Goal: Transaction & Acquisition: Book appointment/travel/reservation

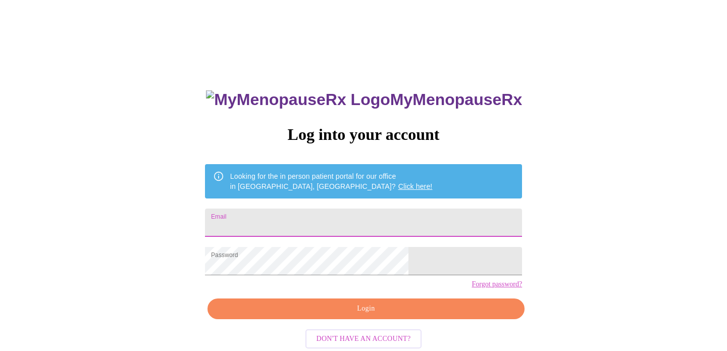
click at [344, 214] on input "Email" at bounding box center [363, 223] width 317 height 28
type input "[EMAIL_ADDRESS][DOMAIN_NAME]"
click at [355, 315] on span "Login" at bounding box center [366, 308] width 294 height 13
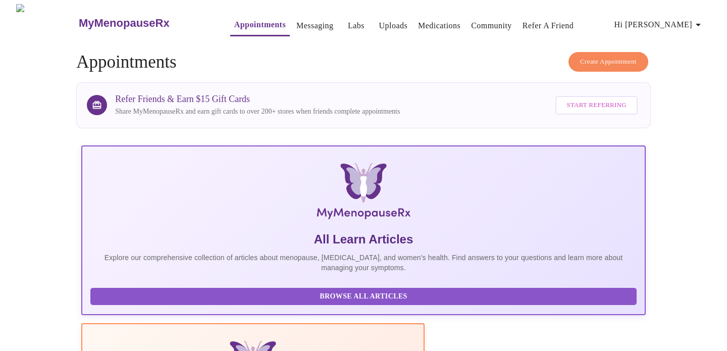
click at [607, 56] on span "Create Appointment" at bounding box center [608, 62] width 57 height 12
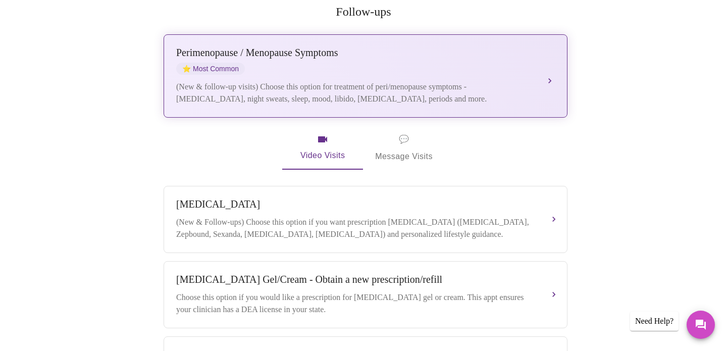
scroll to position [161, 0]
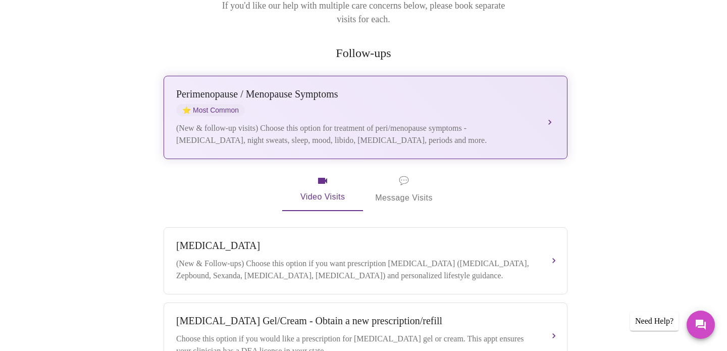
click at [493, 122] on div "(New & follow-up visits) Choose this option for treatment of peri/menopause sym…" at bounding box center [355, 134] width 359 height 24
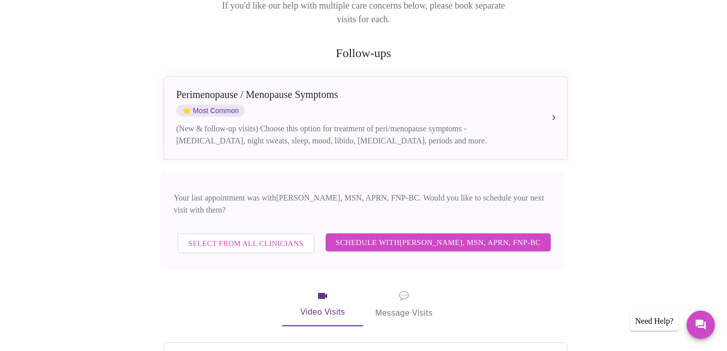
click at [468, 236] on span "Schedule with [PERSON_NAME], MSN, APRN, FNP-BC" at bounding box center [438, 242] width 205 height 13
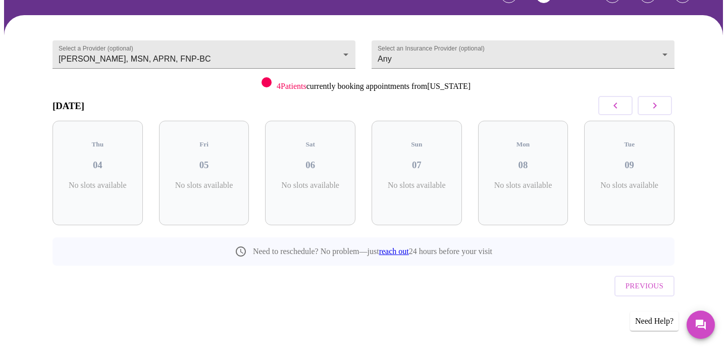
scroll to position [46, 0]
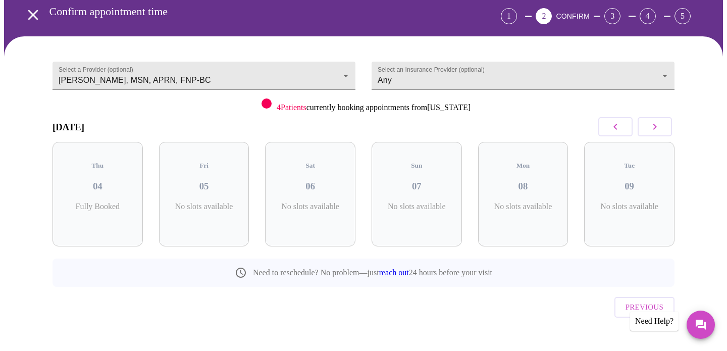
click at [662, 127] on button "button" at bounding box center [655, 126] width 34 height 19
click at [660, 128] on icon "button" at bounding box center [655, 127] width 12 height 12
click at [428, 183] on div "Thu 18 5 Slots Left ( 7 Total)" at bounding box center [417, 194] width 90 height 105
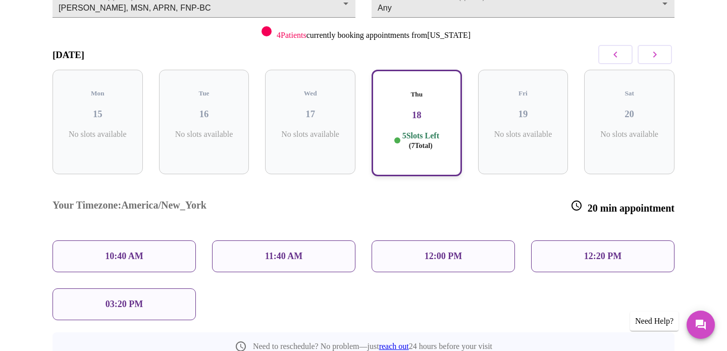
scroll to position [113, 0]
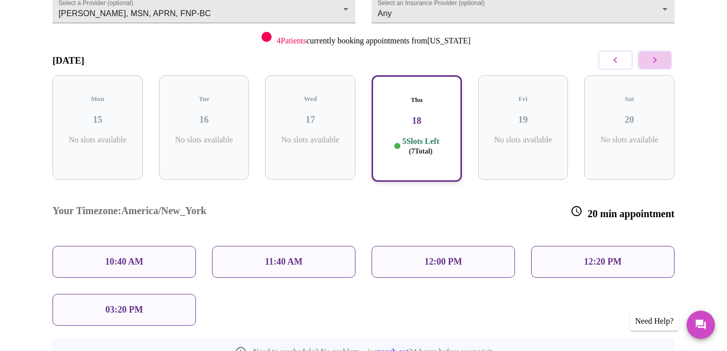
click at [660, 63] on icon "button" at bounding box center [655, 60] width 12 height 12
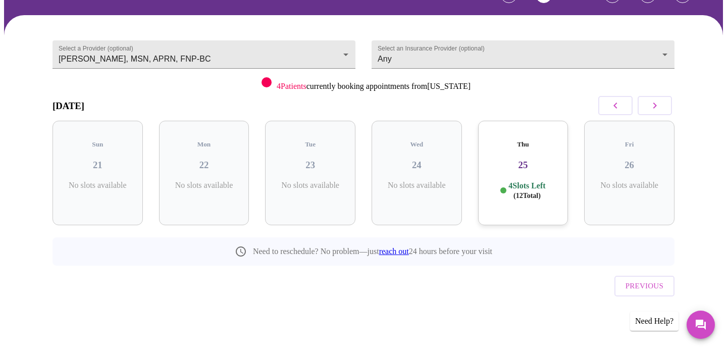
scroll to position [46, 0]
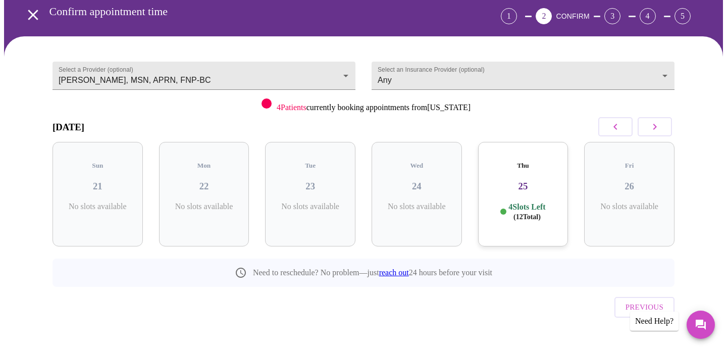
click at [538, 181] on h3 "25" at bounding box center [523, 186] width 74 height 11
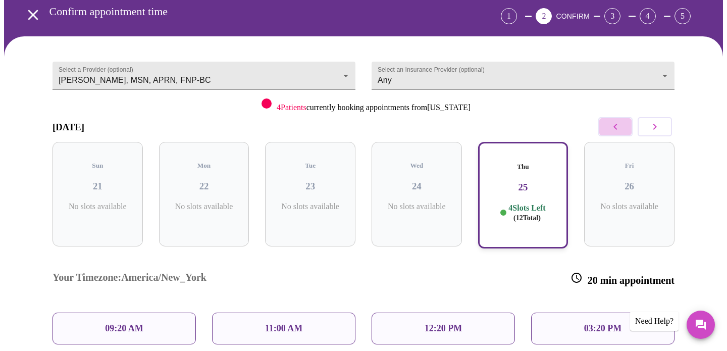
click at [614, 120] on button "button" at bounding box center [615, 126] width 34 height 19
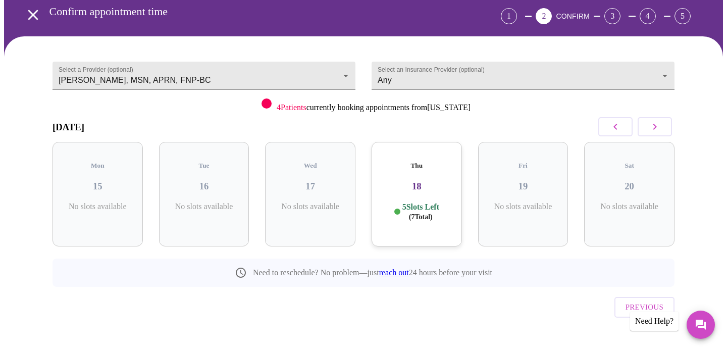
click at [431, 183] on div "Thu 18 5 Slots Left ( 7 Total)" at bounding box center [417, 194] width 90 height 105
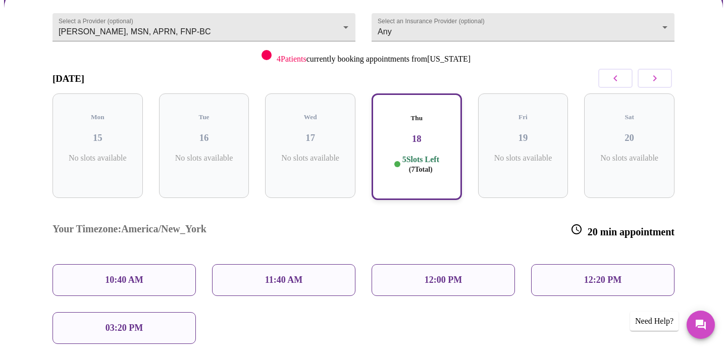
scroll to position [96, 0]
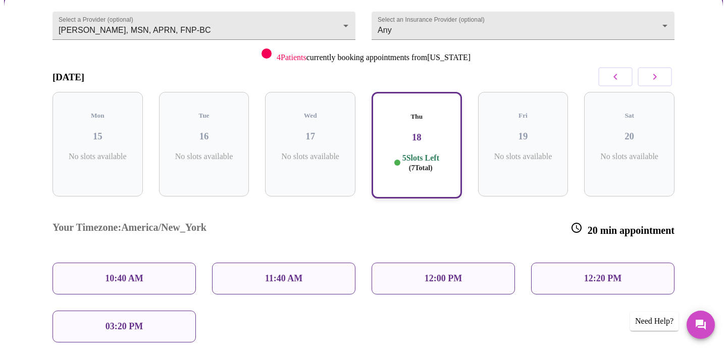
click at [666, 74] on button "button" at bounding box center [655, 76] width 34 height 19
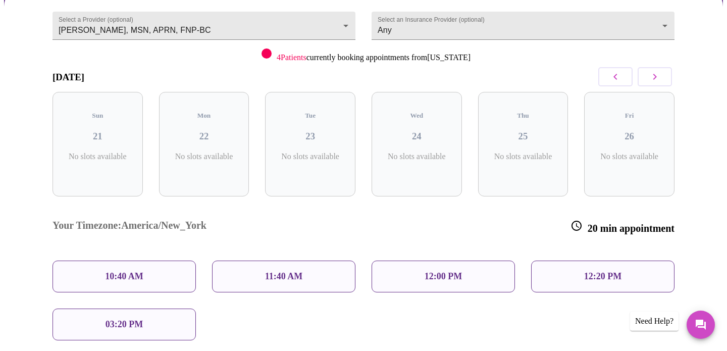
scroll to position [46, 0]
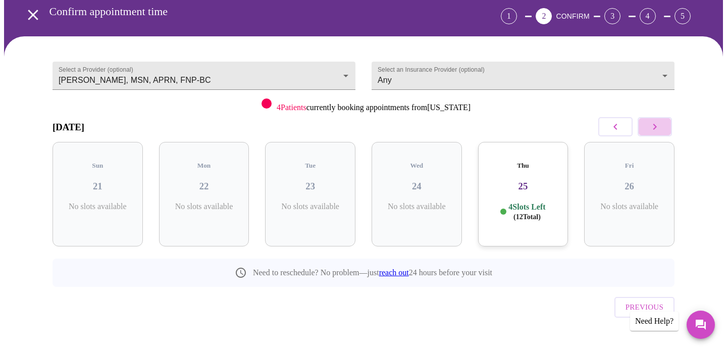
click at [655, 126] on icon "button" at bounding box center [655, 127] width 12 height 12
click at [625, 181] on h3 "02" at bounding box center [629, 186] width 74 height 11
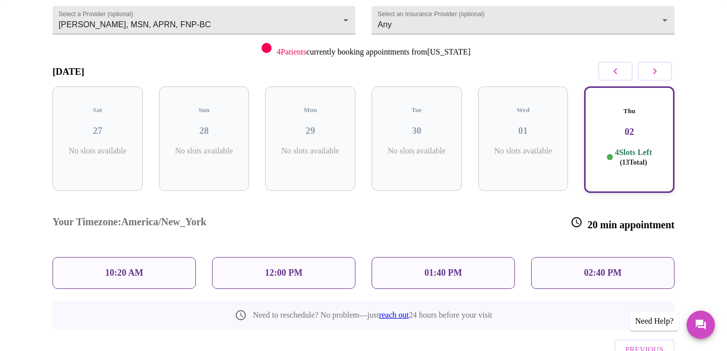
scroll to position [127, 0]
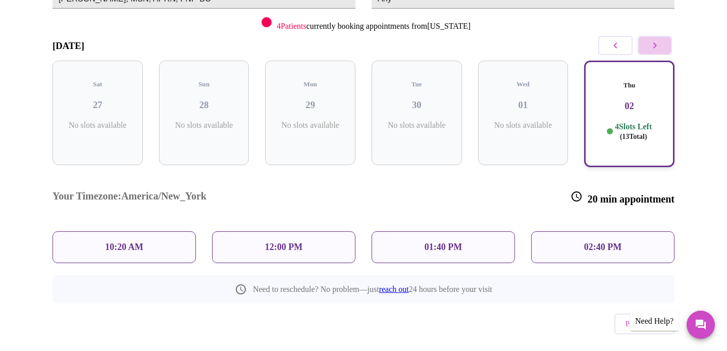
click at [655, 48] on icon "button" at bounding box center [655, 45] width 12 height 12
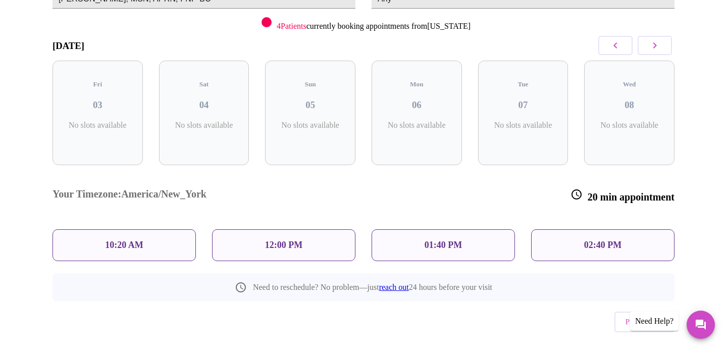
click at [655, 48] on icon "button" at bounding box center [655, 45] width 12 height 12
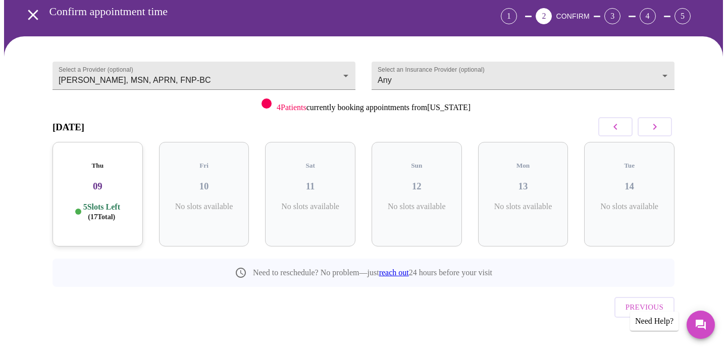
click at [111, 213] on span "( 17 Total)" at bounding box center [101, 217] width 27 height 8
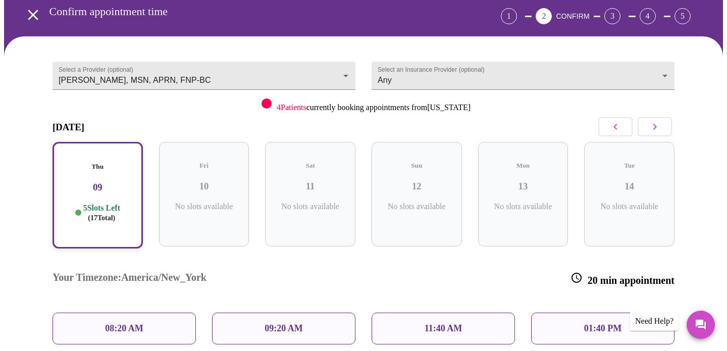
scroll to position [131, 0]
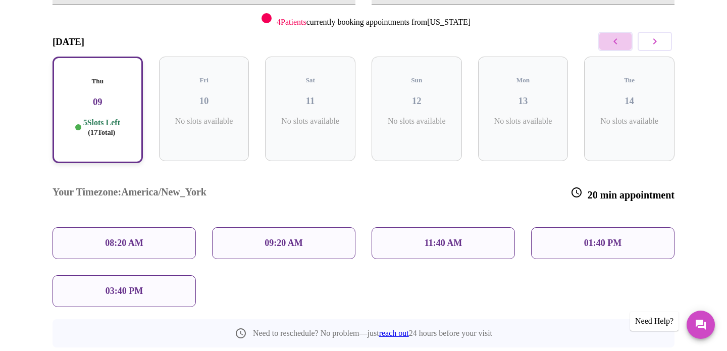
click at [602, 39] on button "button" at bounding box center [615, 41] width 34 height 19
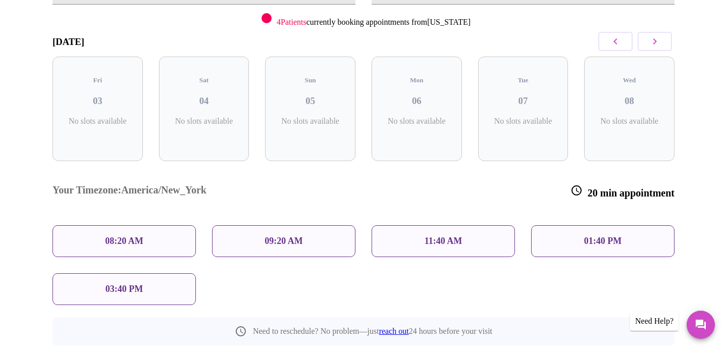
click at [602, 39] on button "button" at bounding box center [615, 41] width 34 height 19
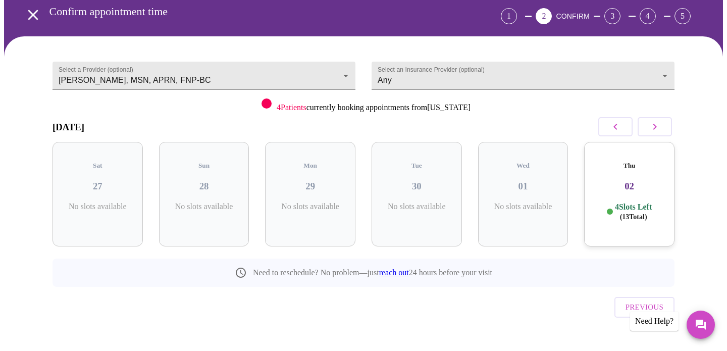
click at [619, 182] on div "Thu 02 4 Slots Left ( 13 Total)" at bounding box center [629, 194] width 90 height 105
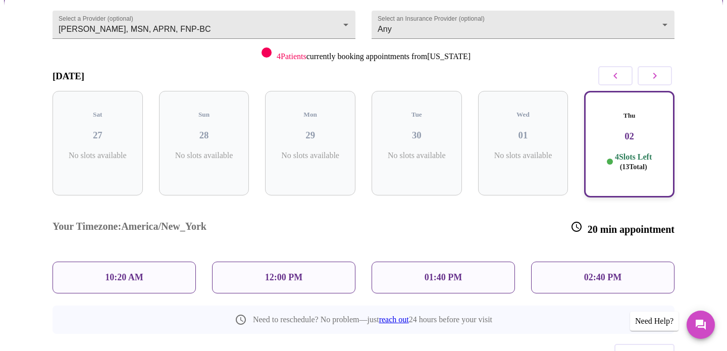
scroll to position [97, 0]
click at [487, 261] on div "01:40 PM" at bounding box center [443, 277] width 143 height 32
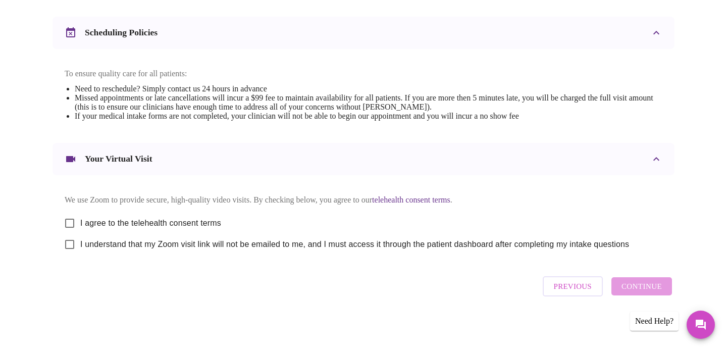
scroll to position [381, 0]
click at [73, 218] on input "I agree to the telehealth consent terms" at bounding box center [69, 223] width 21 height 21
checkbox input "true"
click at [74, 245] on input "I understand that my Zoom visit link will not be emailed to me, and I must acce…" at bounding box center [69, 244] width 21 height 21
checkbox input "true"
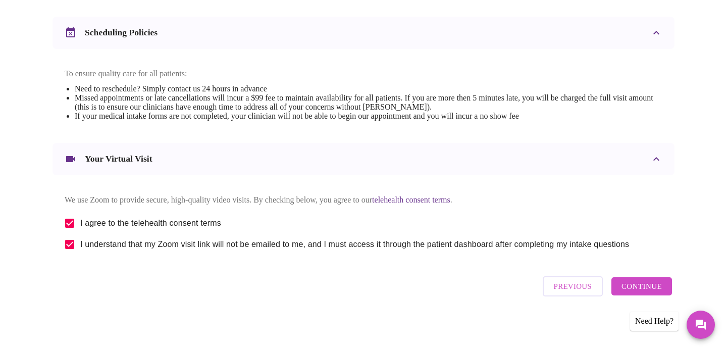
click at [636, 293] on span "Continue" at bounding box center [642, 286] width 40 height 13
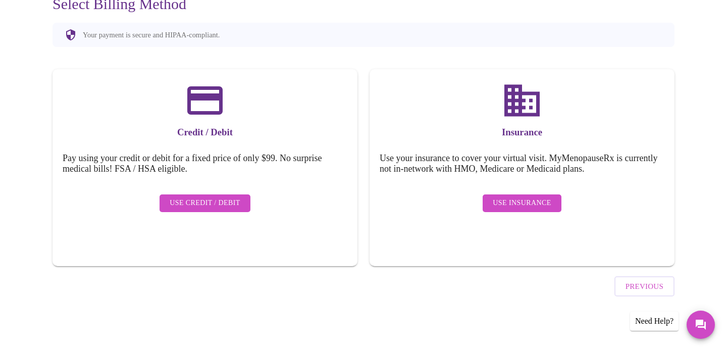
scroll to position [79, 0]
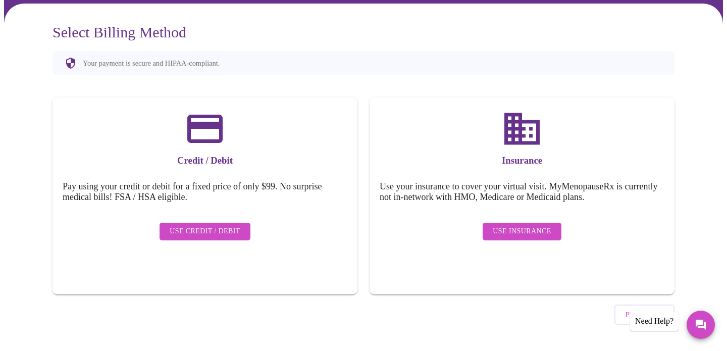
click at [511, 225] on span "Use Insurance" at bounding box center [522, 231] width 58 height 13
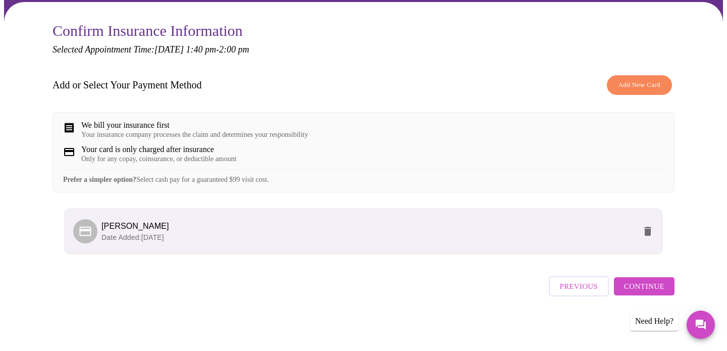
scroll to position [87, 0]
click at [648, 293] on span "Continue" at bounding box center [644, 286] width 40 height 13
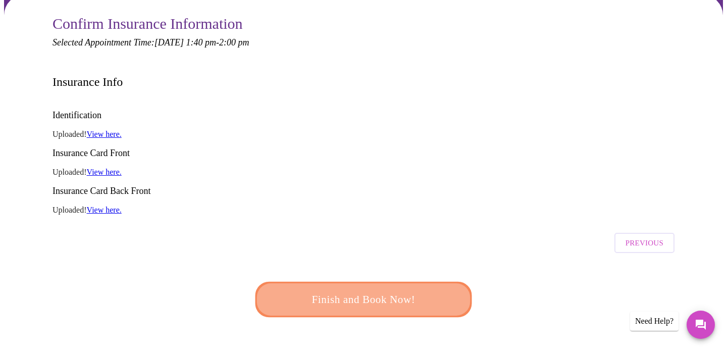
click at [410, 290] on span "Finish and Book Now!" at bounding box center [363, 299] width 191 height 19
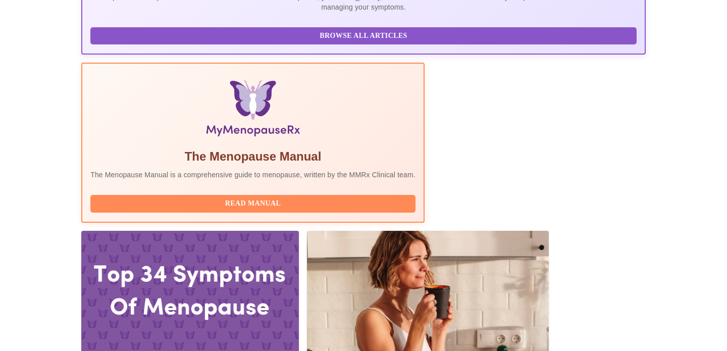
scroll to position [274, 0]
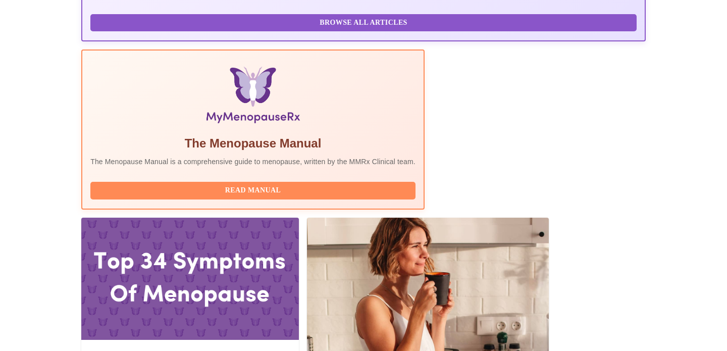
drag, startPoint x: 211, startPoint y: 138, endPoint x: 154, endPoint y: 138, distance: 56.6
copy h3 "[PERSON_NAME]"
